Goal: Task Accomplishment & Management: Use online tool/utility

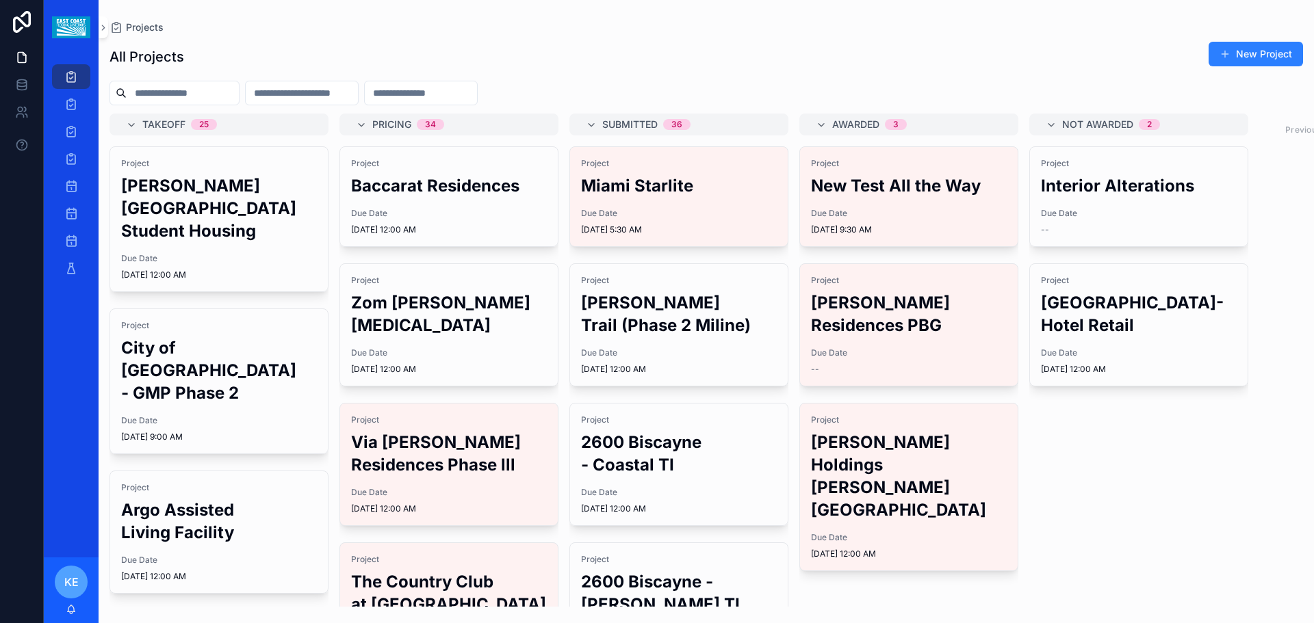
click at [278, 355] on h2 "City of [GEOGRAPHIC_DATA] - GMP Phase 2" at bounding box center [219, 371] width 196 height 68
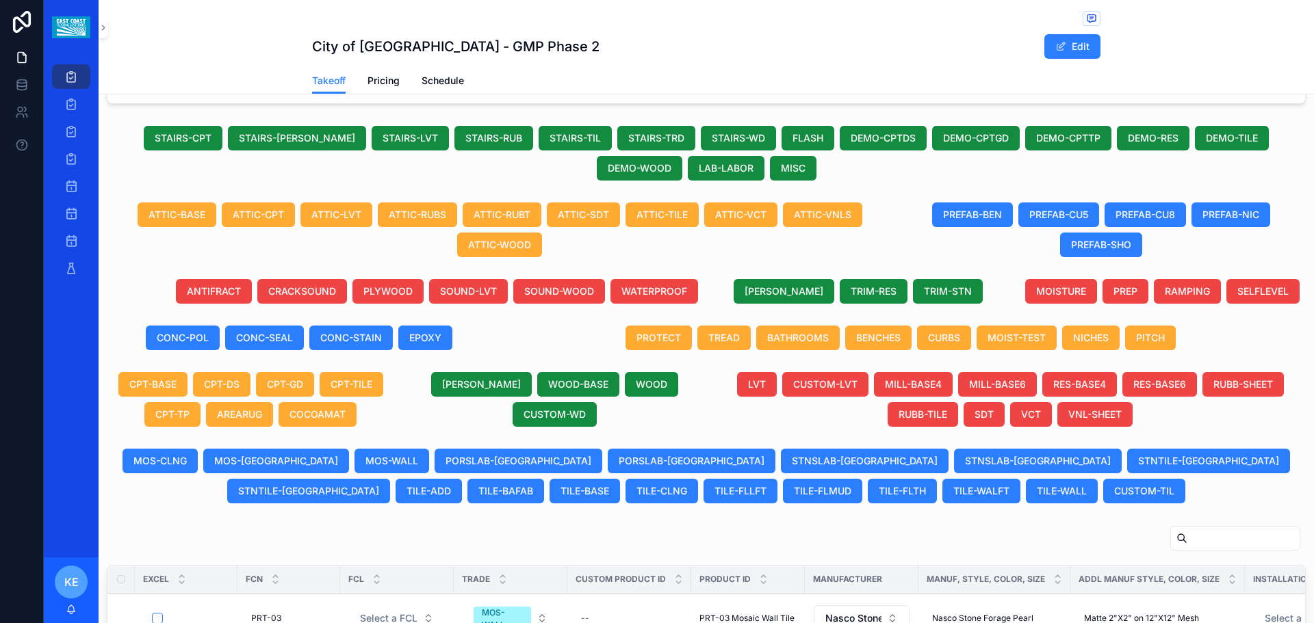
scroll to position [410, 0]
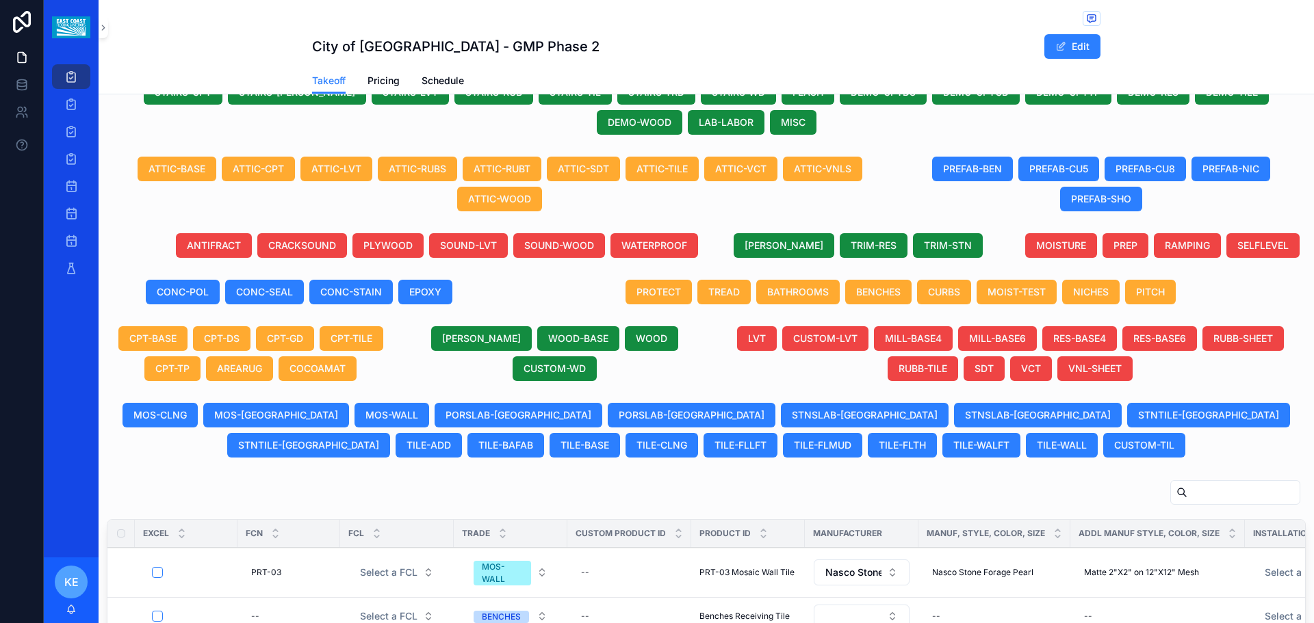
click at [1231, 502] on input "scrollable content" at bounding box center [1243, 492] width 112 height 19
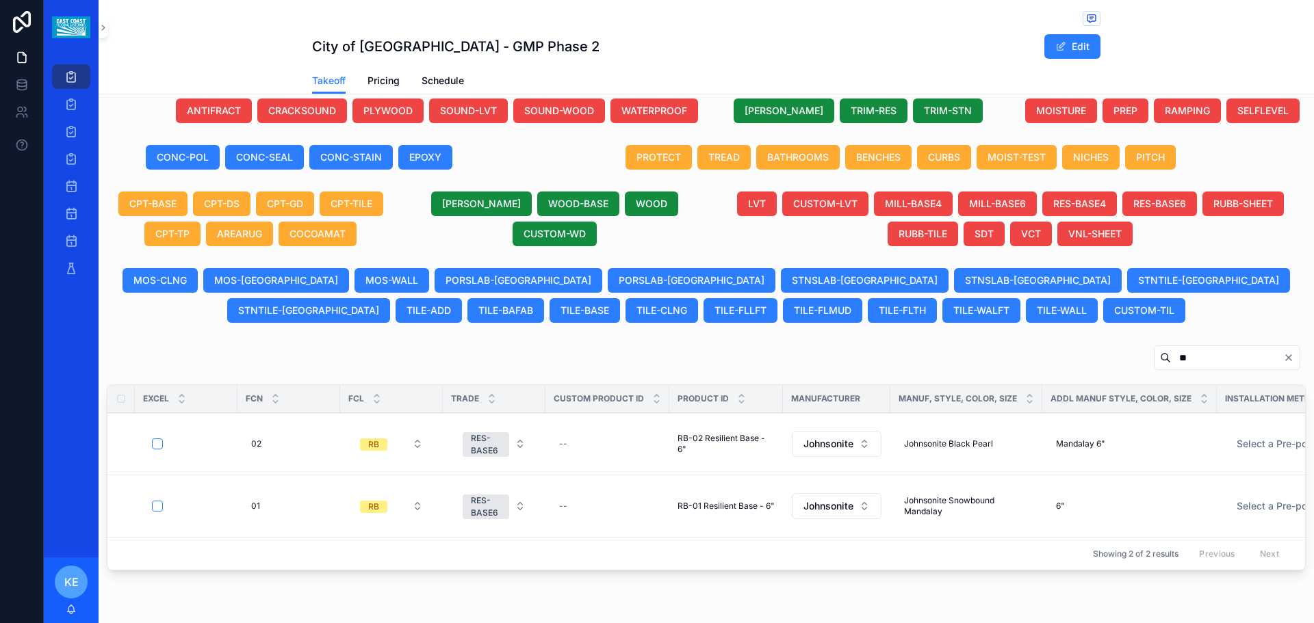
scroll to position [615, 0]
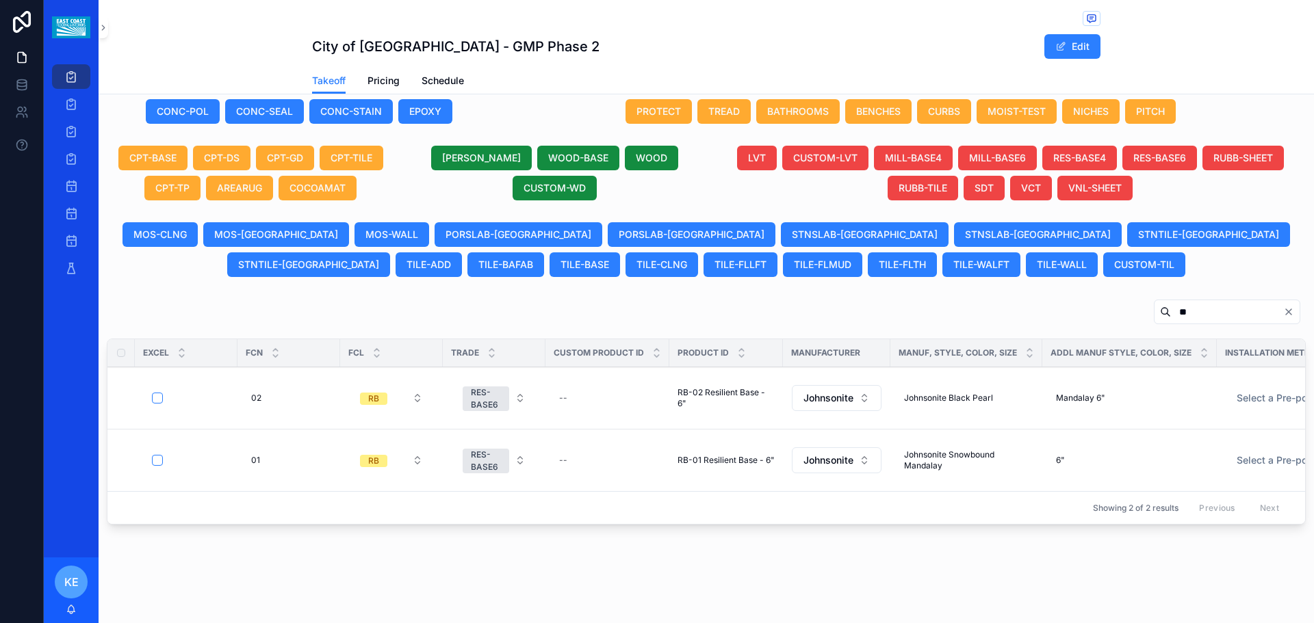
type input "**"
click at [1283, 306] on icon "Clear" at bounding box center [1288, 311] width 11 height 11
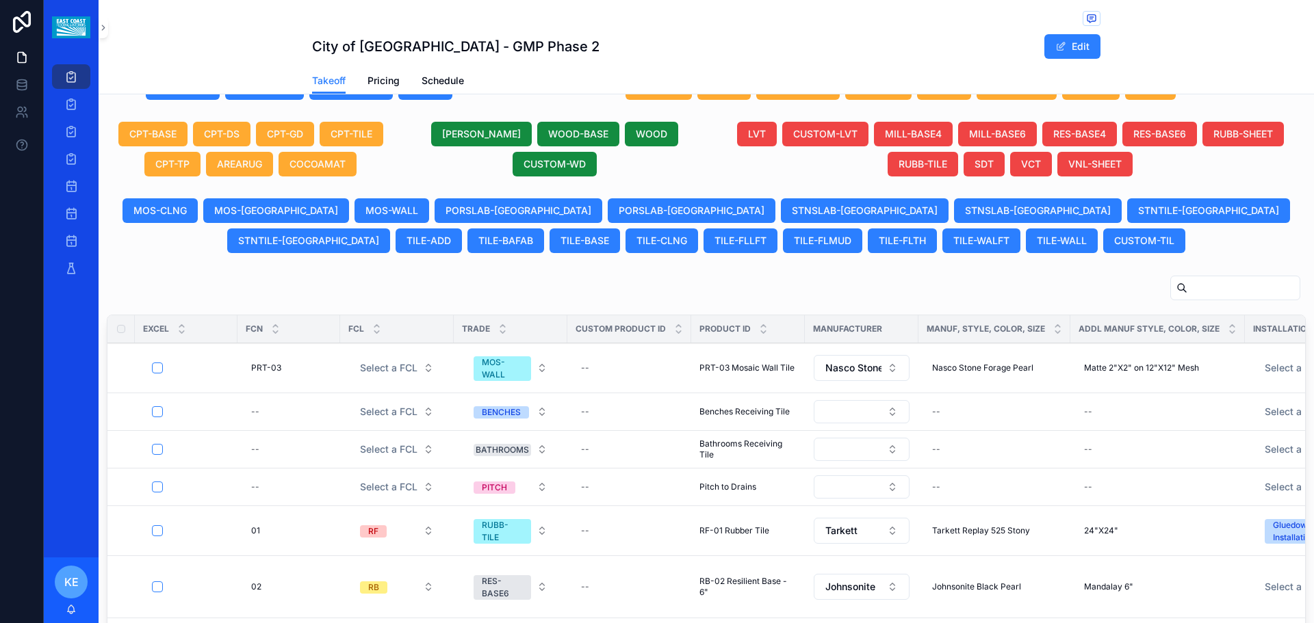
scroll to position [478, 0]
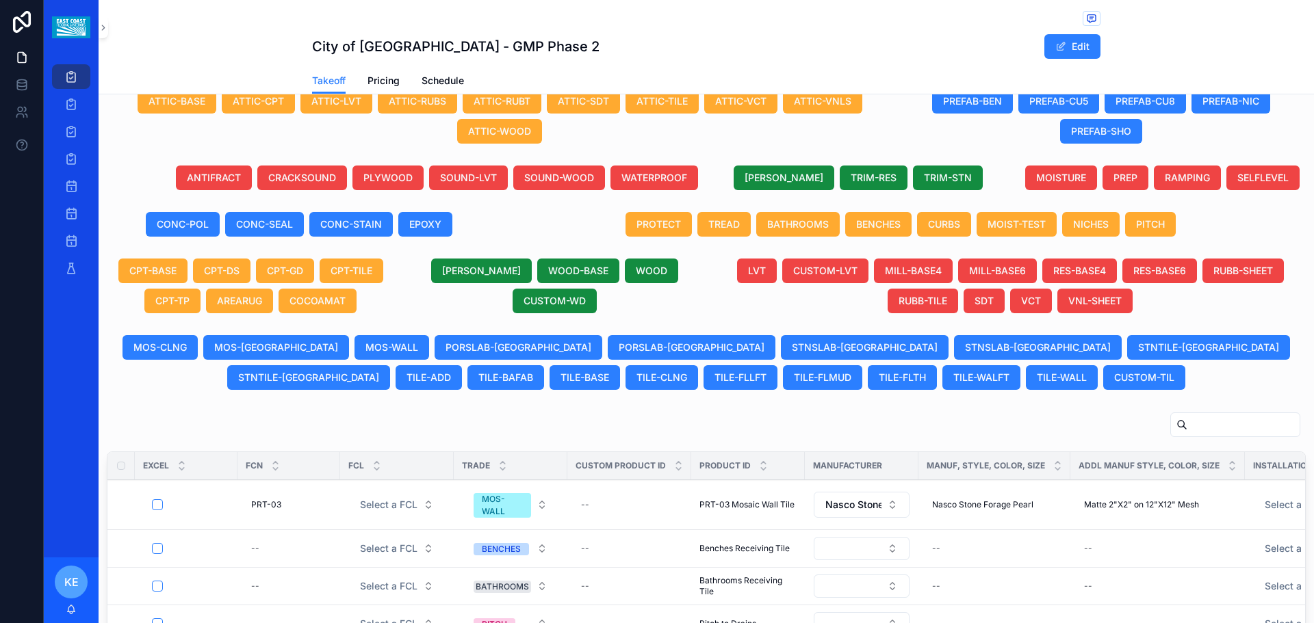
click at [1083, 231] on span "NICHES" at bounding box center [1091, 225] width 36 height 14
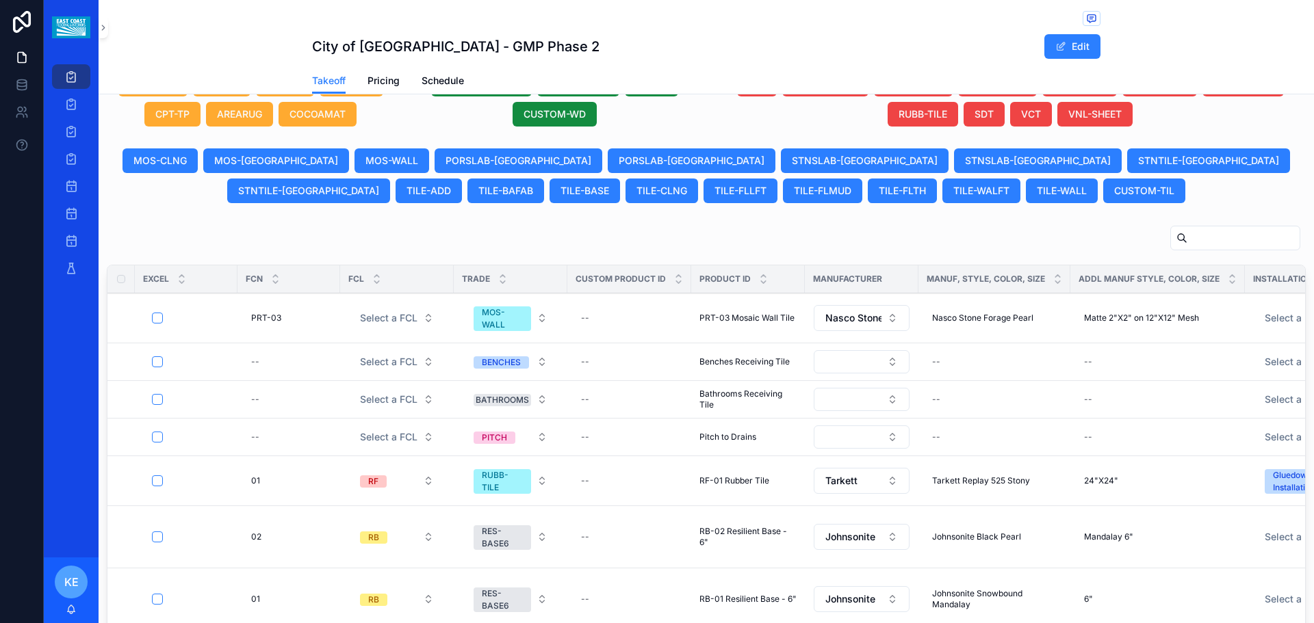
scroll to position [683, 0]
